Goal: Task Accomplishment & Management: Use online tool/utility

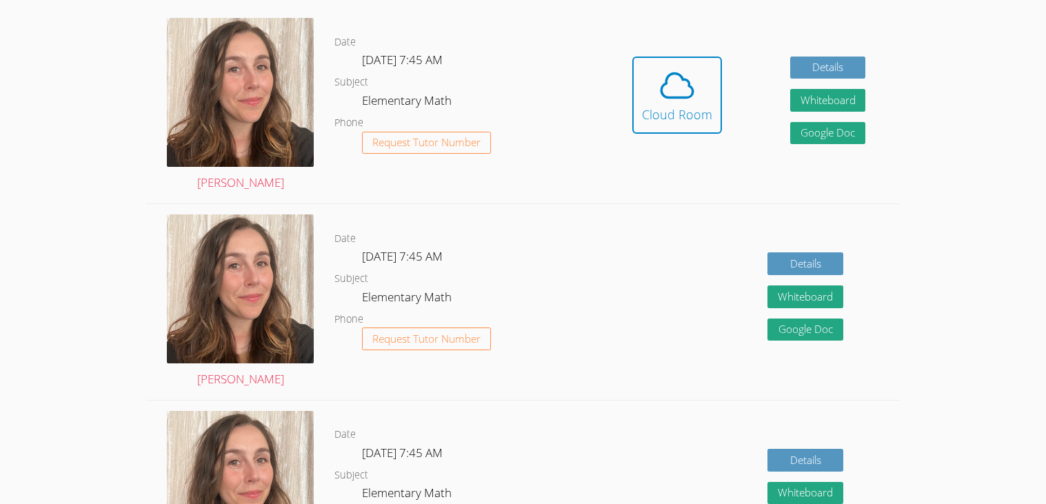
scroll to position [403, 0]
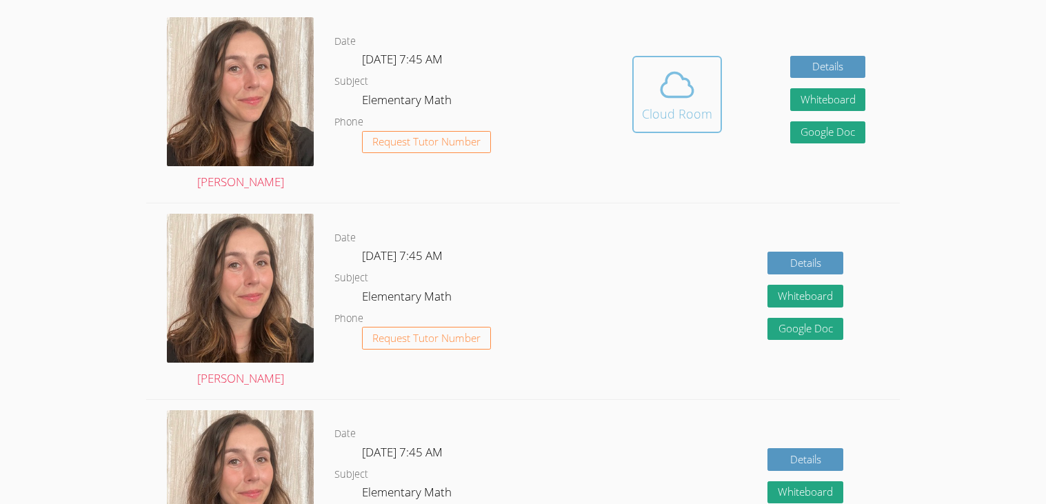
click at [658, 129] on button "Cloud Room" at bounding box center [677, 94] width 90 height 77
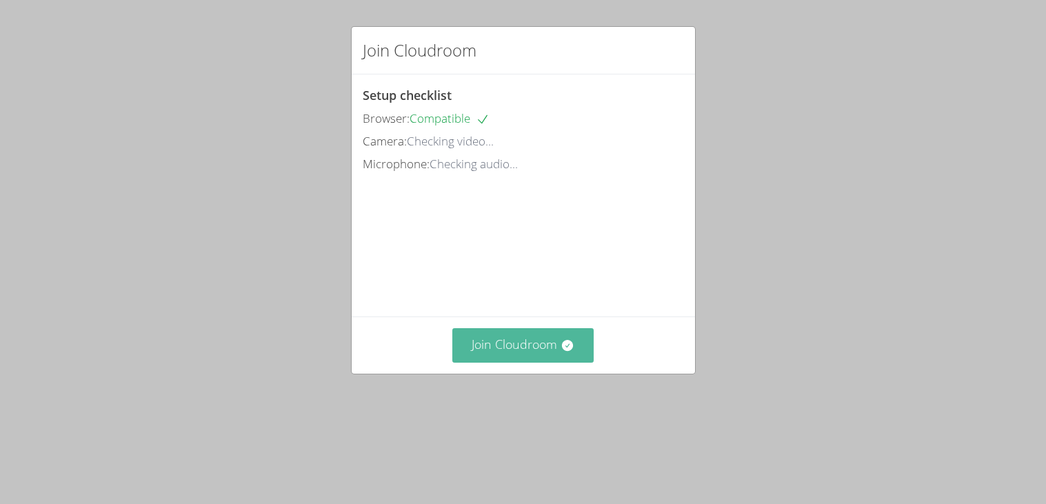
click at [501, 347] on button "Join Cloudroom" at bounding box center [522, 345] width 141 height 34
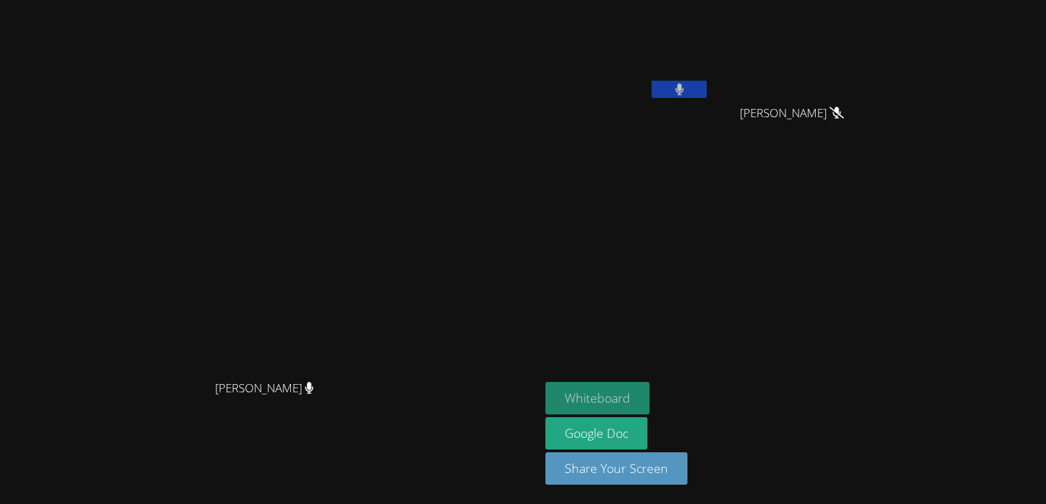
click at [649, 395] on button "Whiteboard" at bounding box center [597, 398] width 104 height 32
click at [707, 89] on button at bounding box center [678, 89] width 55 height 17
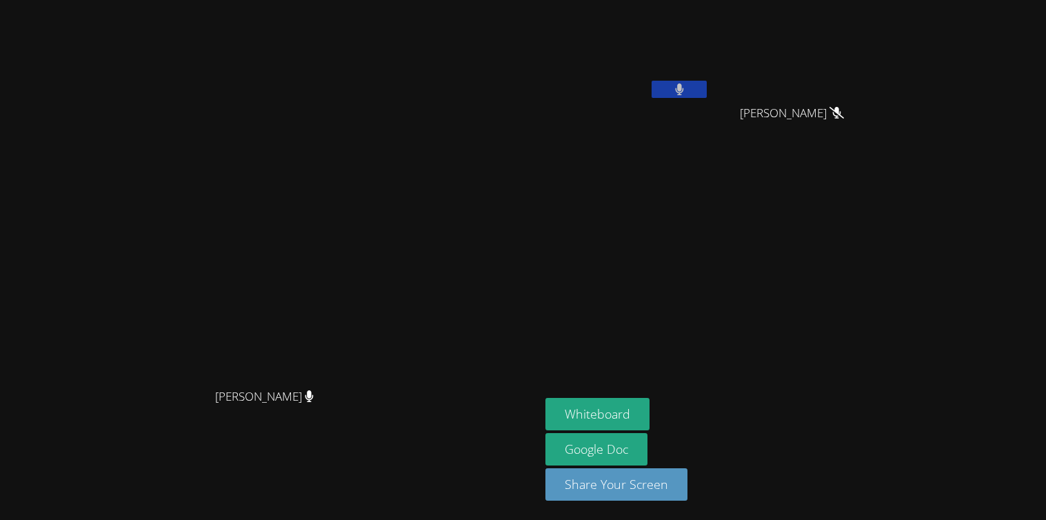
click at [684, 85] on icon at bounding box center [679, 89] width 9 height 12
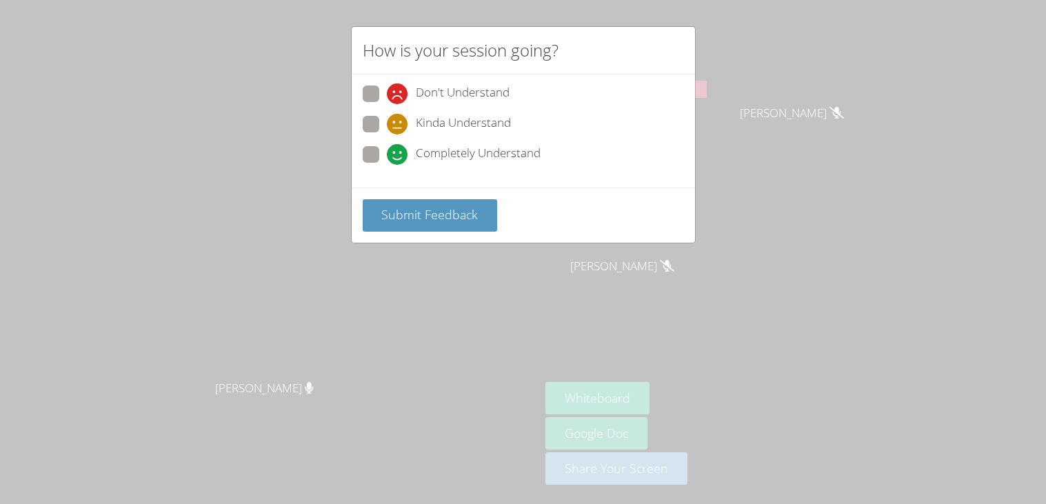
click at [387, 165] on span at bounding box center [387, 165] width 0 height 0
click at [387, 147] on input "Completely Understand" at bounding box center [393, 152] width 12 height 12
radio input "true"
click at [429, 199] on button "Submit Feedback" at bounding box center [430, 215] width 135 height 32
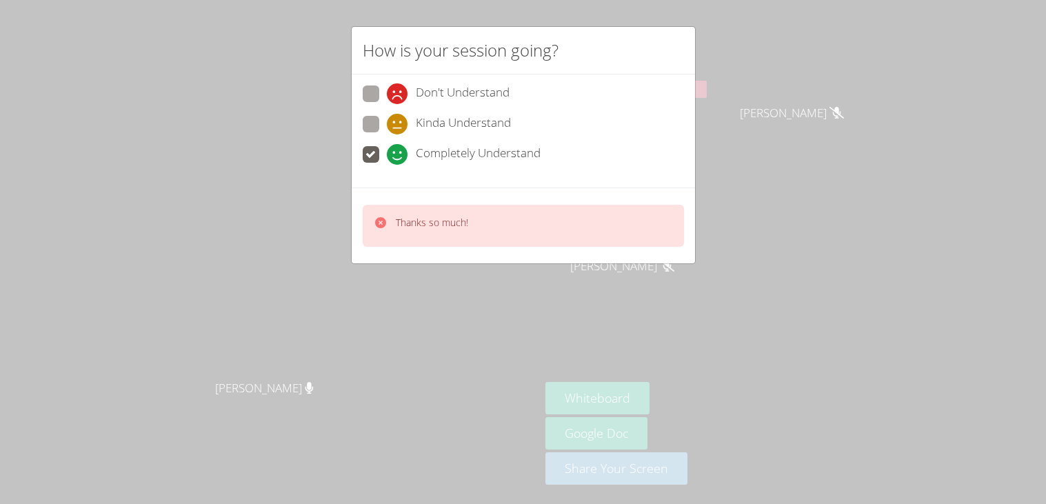
click at [673, 168] on div "Completely Understand" at bounding box center [523, 158] width 321 height 25
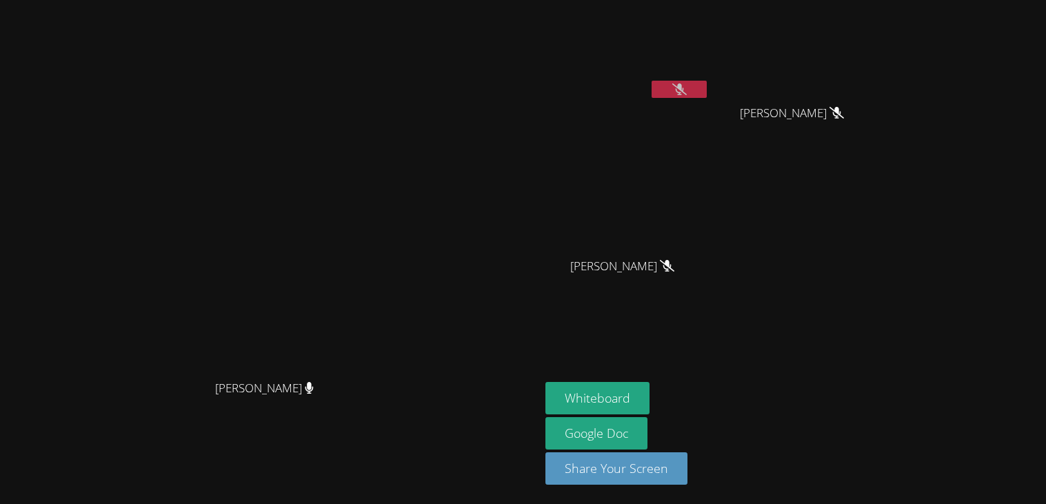
click at [687, 85] on icon at bounding box center [679, 89] width 14 height 12
